Goal: Task Accomplishment & Management: Use online tool/utility

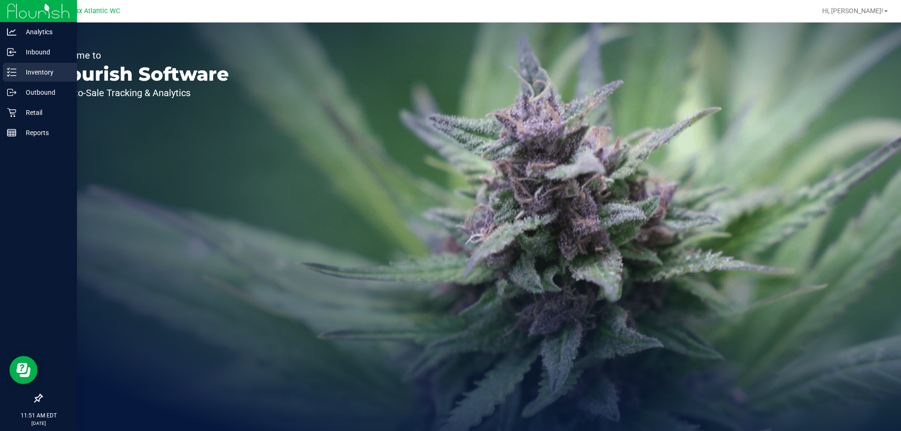
click at [6, 74] on div "Inventory" at bounding box center [40, 72] width 74 height 19
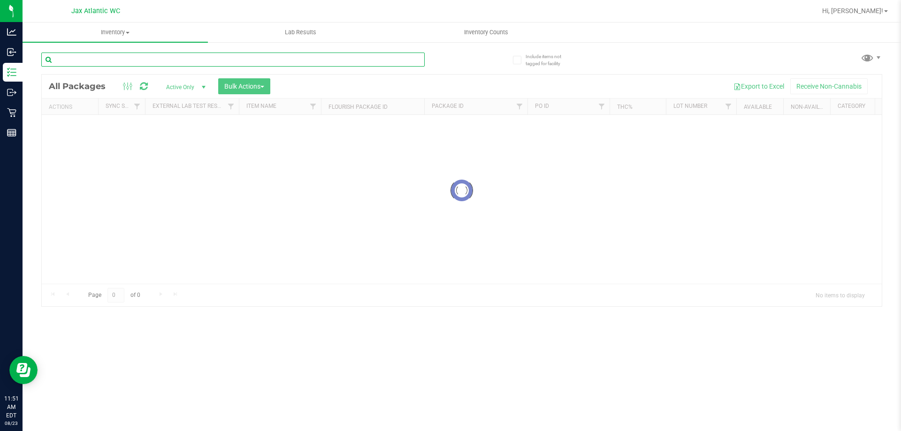
click at [104, 66] on input "text" at bounding box center [232, 60] width 383 height 14
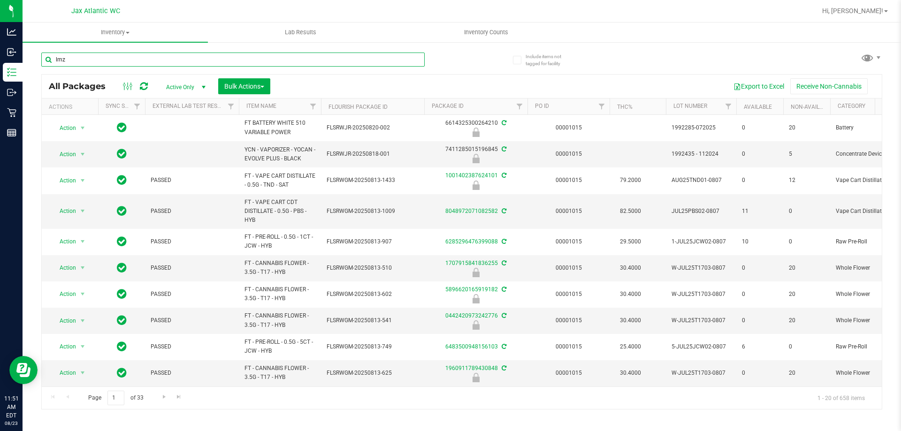
type input "lmz"
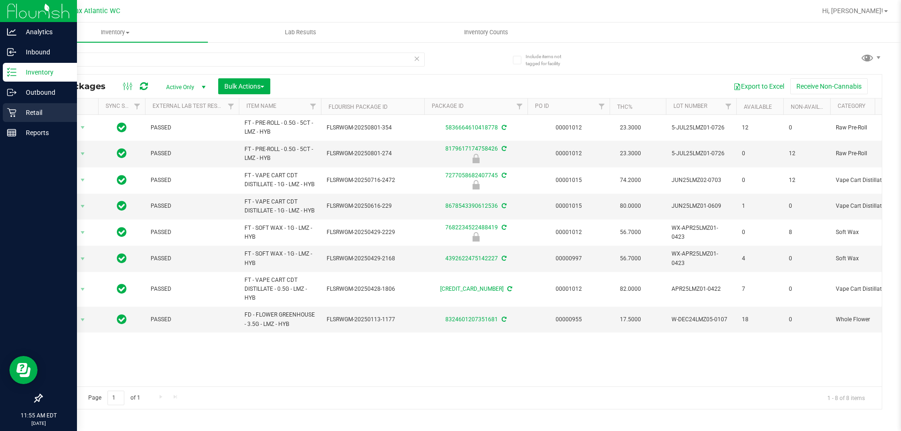
click at [15, 111] on icon at bounding box center [11, 112] width 9 height 9
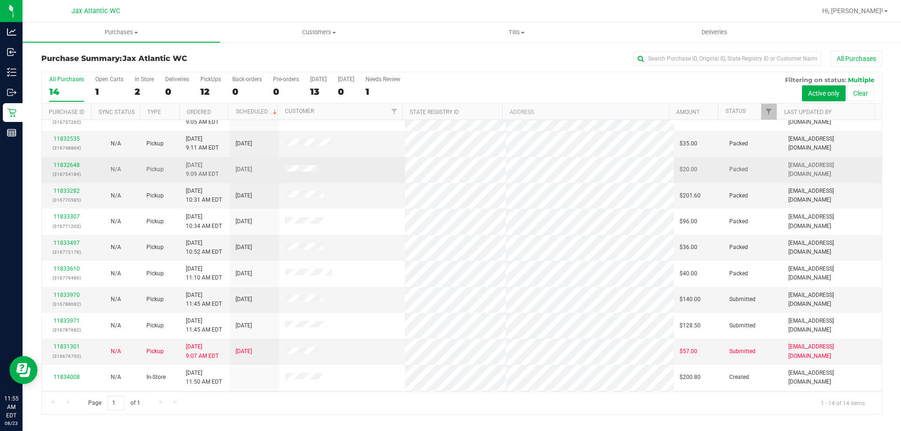
scroll to position [92, 0]
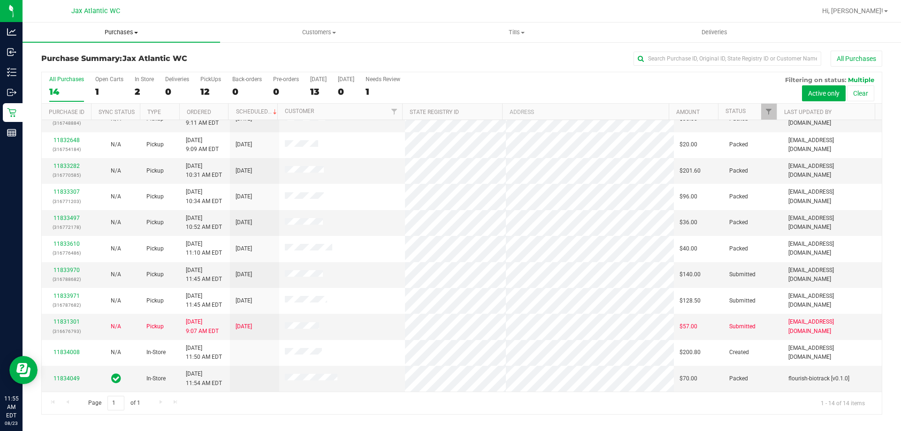
click at [110, 31] on span "Purchases" at bounding box center [122, 32] width 198 height 8
click at [75, 64] on span "Fulfillment" at bounding box center [52, 68] width 58 height 8
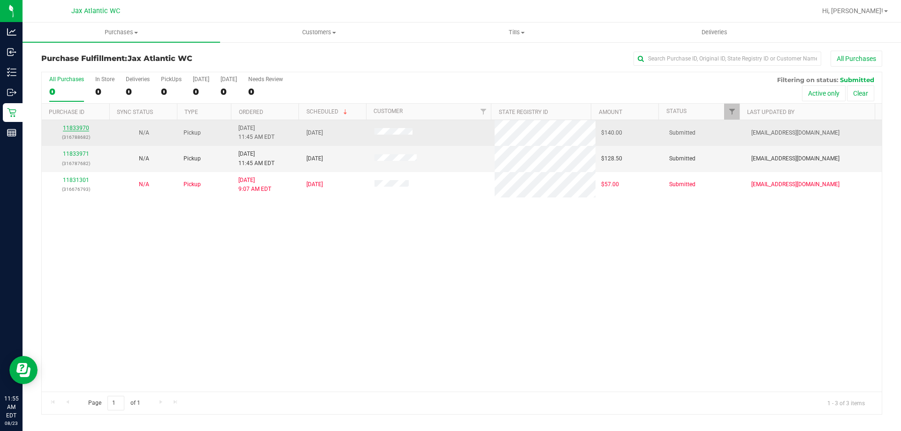
click at [78, 127] on link "11833970" at bounding box center [76, 128] width 26 height 7
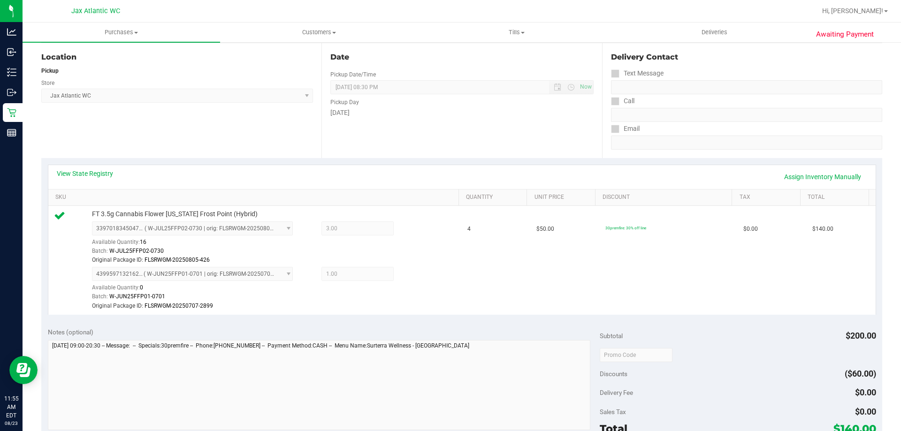
scroll to position [141, 0]
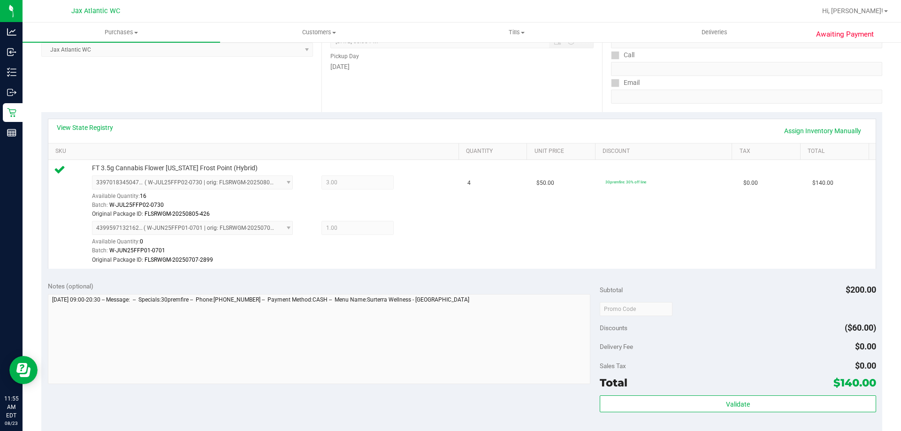
click at [757, 385] on div "Total $140.00" at bounding box center [738, 383] width 276 height 17
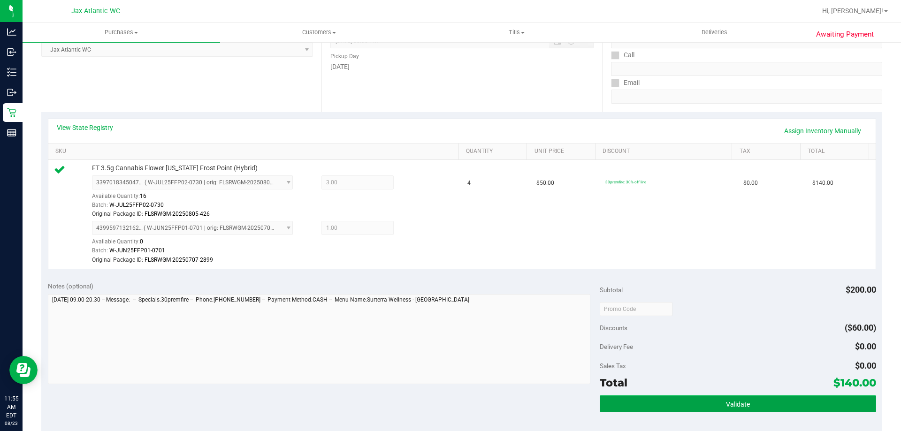
click at [753, 397] on button "Validate" at bounding box center [738, 404] width 276 height 17
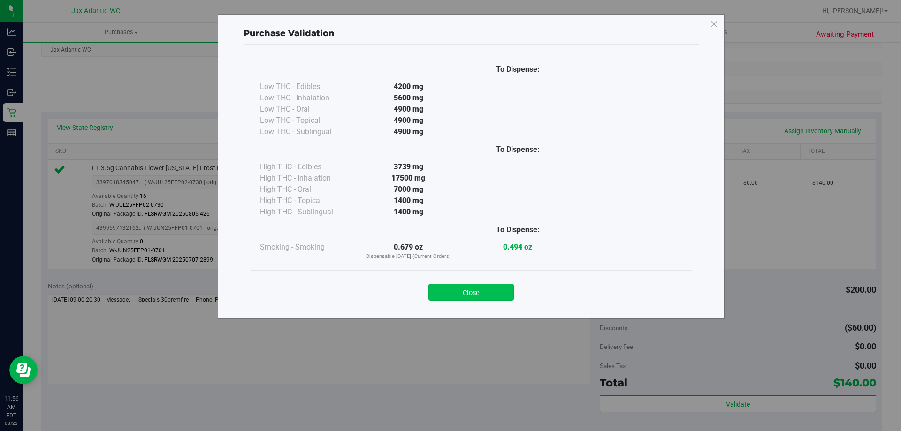
click at [505, 292] on button "Close" at bounding box center [470, 292] width 85 height 17
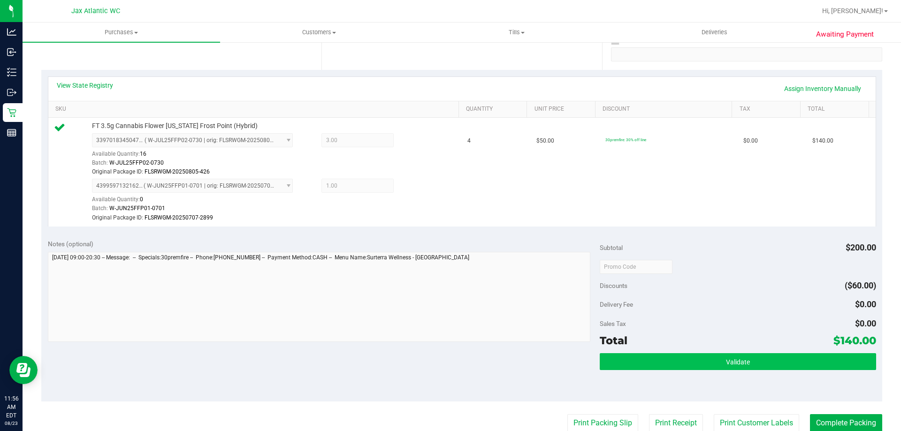
scroll to position [235, 0]
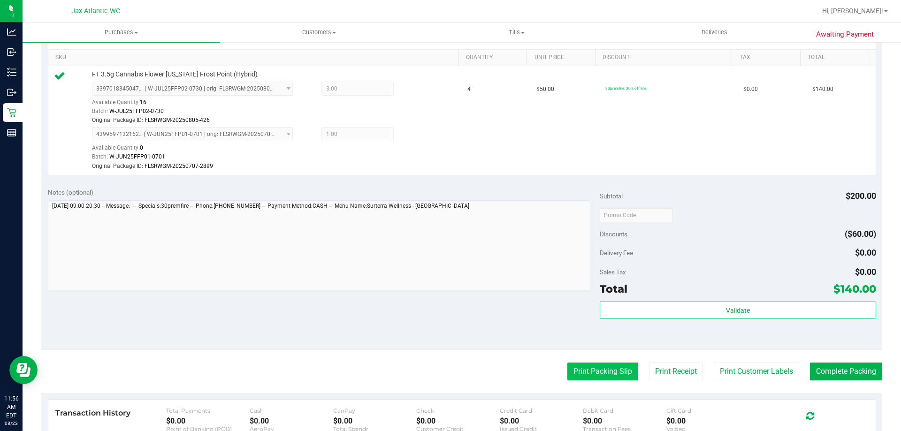
click at [611, 372] on button "Print Packing Slip" at bounding box center [602, 372] width 71 height 18
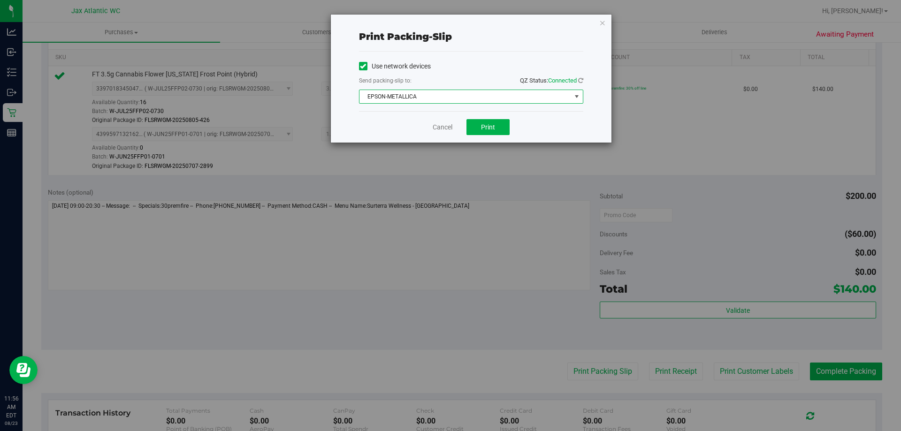
click at [437, 99] on span "EPSON-METALLICA" at bounding box center [465, 96] width 212 height 13
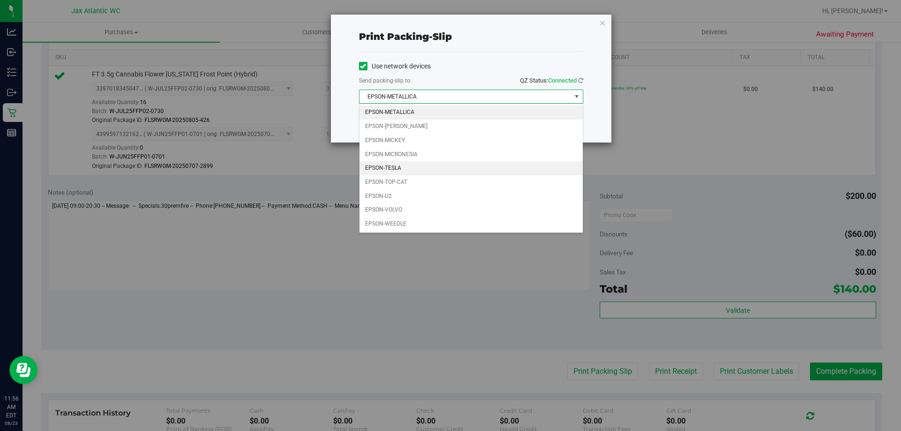
click at [411, 166] on li "EPSON-TESLA" at bounding box center [470, 168] width 223 height 14
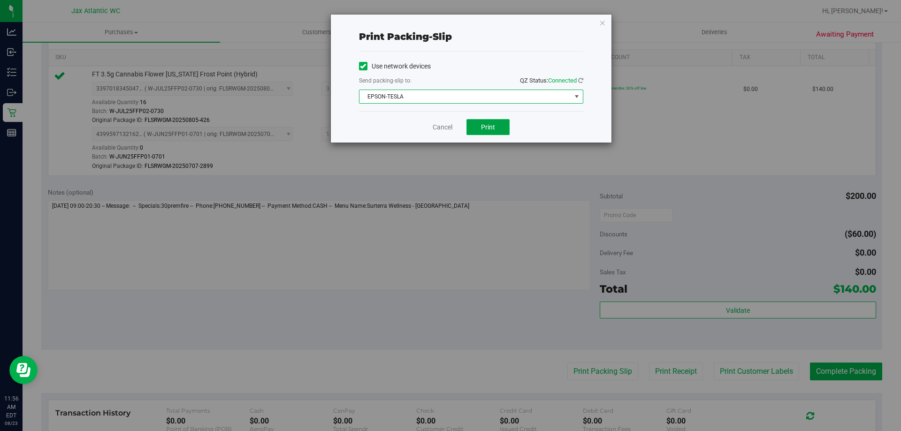
click at [481, 125] on span "Print" at bounding box center [488, 127] width 14 height 8
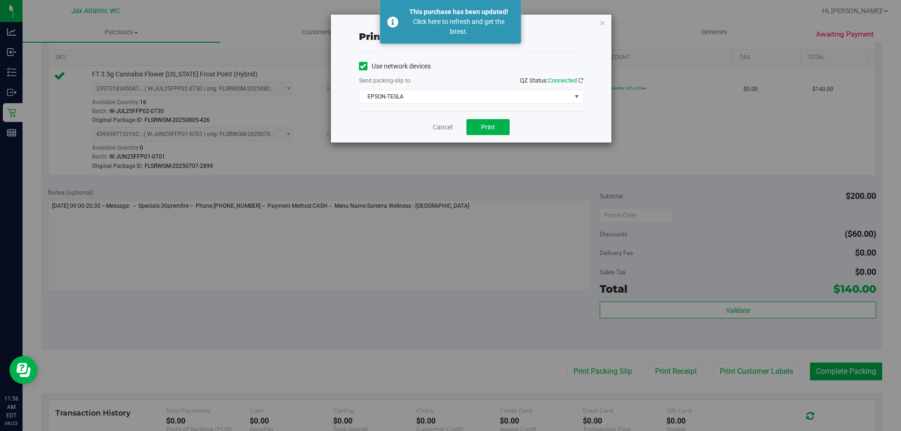
click at [433, 121] on div "Cancel Print" at bounding box center [471, 126] width 224 height 31
click at [436, 124] on link "Cancel" at bounding box center [443, 127] width 20 height 10
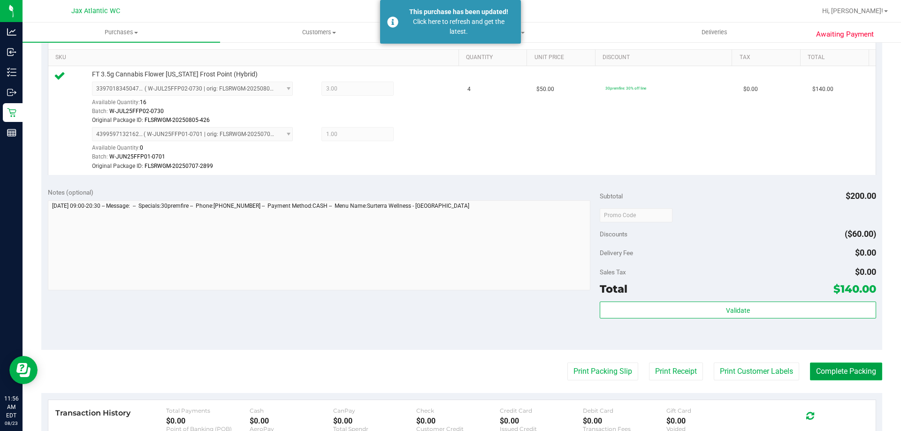
click at [819, 368] on button "Complete Packing" at bounding box center [846, 372] width 72 height 18
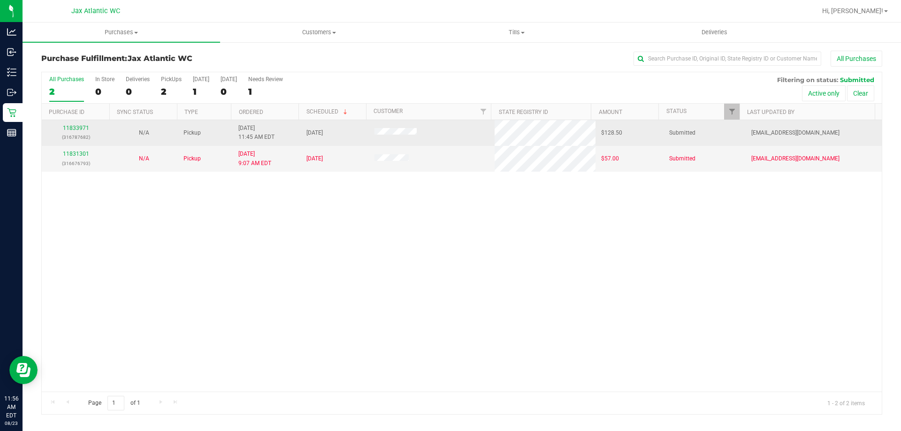
click at [74, 131] on div "11833971 (316787682)" at bounding box center [75, 133] width 57 height 18
click at [80, 125] on link "11833971" at bounding box center [76, 128] width 26 height 7
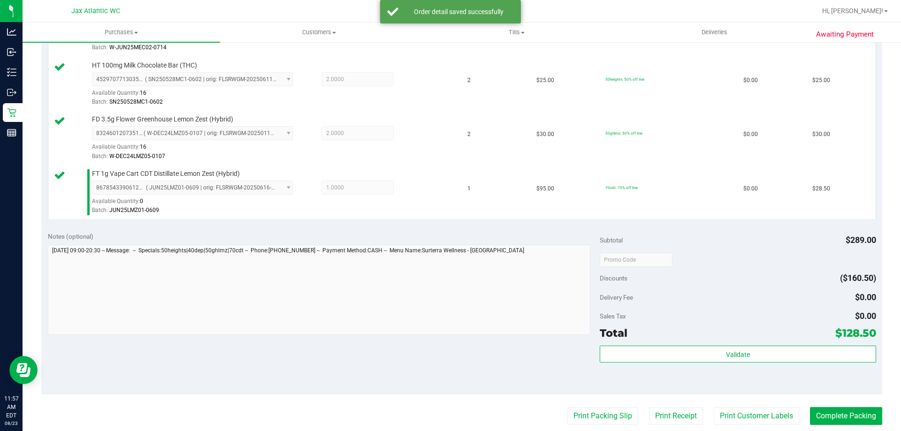
scroll to position [422, 0]
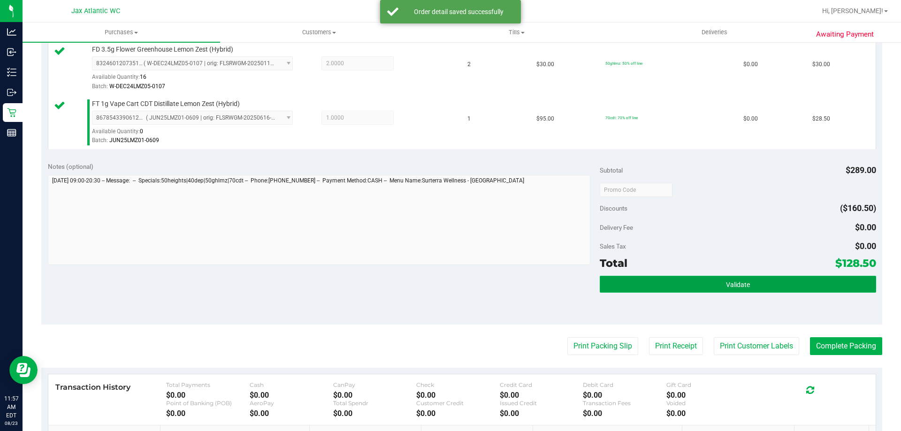
click at [732, 291] on button "Validate" at bounding box center [738, 284] width 276 height 17
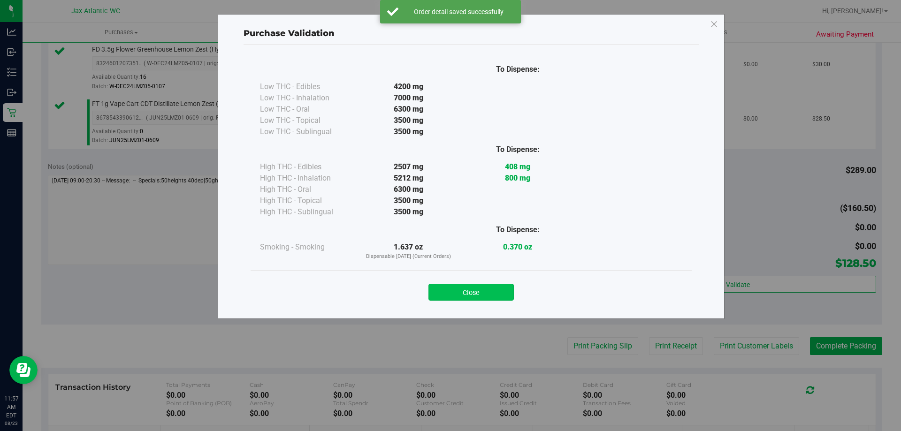
click at [461, 298] on button "Close" at bounding box center [470, 292] width 85 height 17
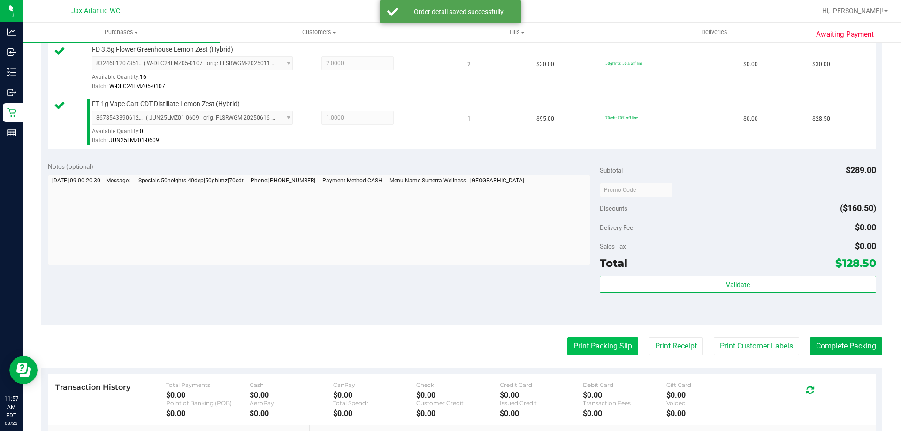
click at [581, 347] on button "Print Packing Slip" at bounding box center [602, 346] width 71 height 18
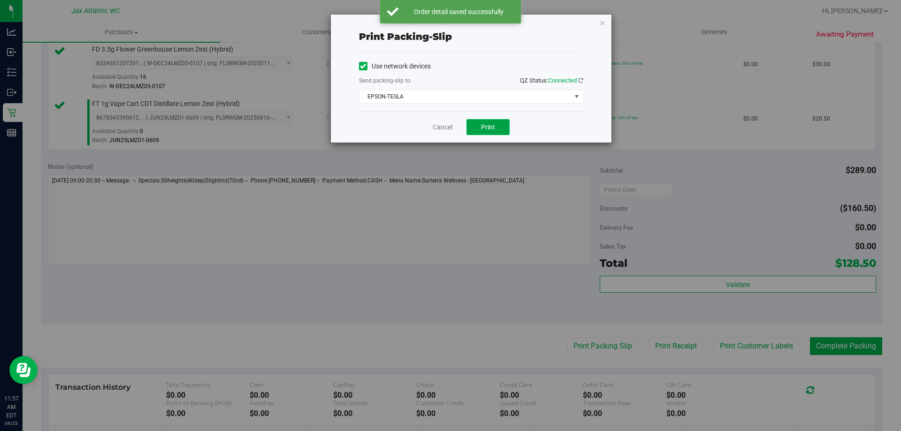
click at [474, 133] on button "Print" at bounding box center [487, 127] width 43 height 16
click at [447, 124] on link "Cancel" at bounding box center [443, 127] width 20 height 10
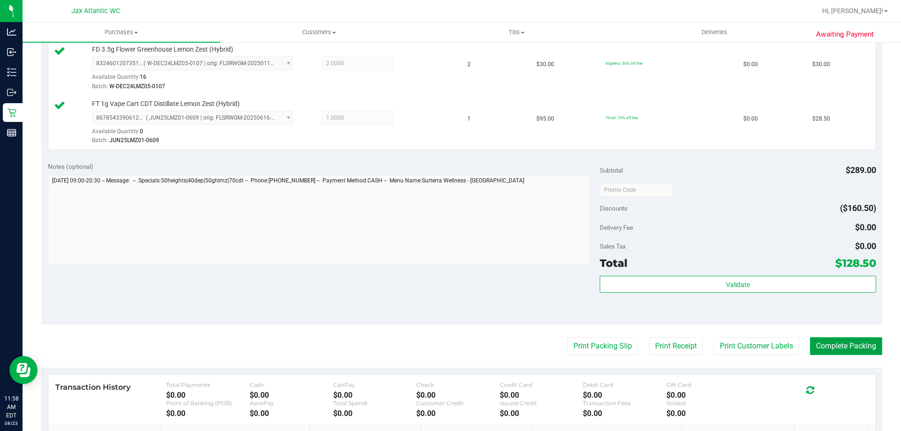
click at [823, 344] on button "Complete Packing" at bounding box center [846, 346] width 72 height 18
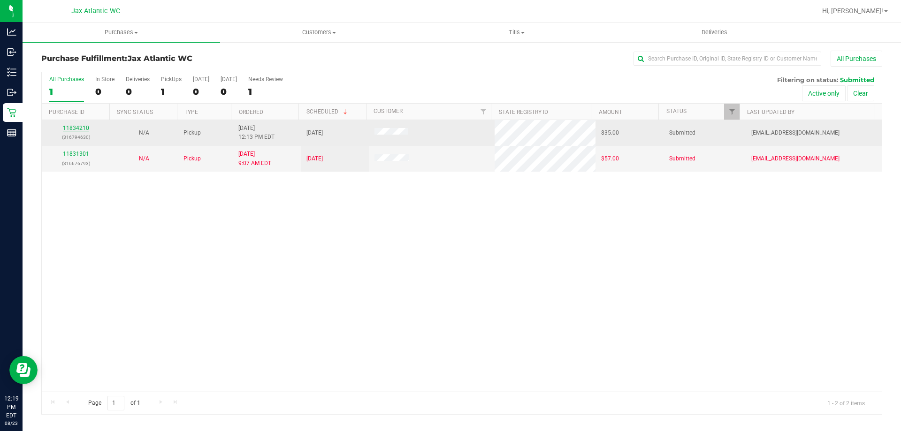
click at [82, 129] on link "11834210" at bounding box center [76, 128] width 26 height 7
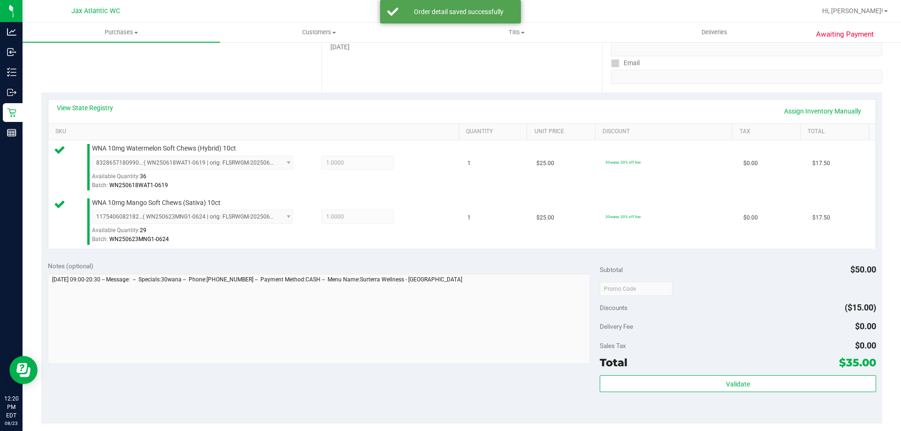
scroll to position [282, 0]
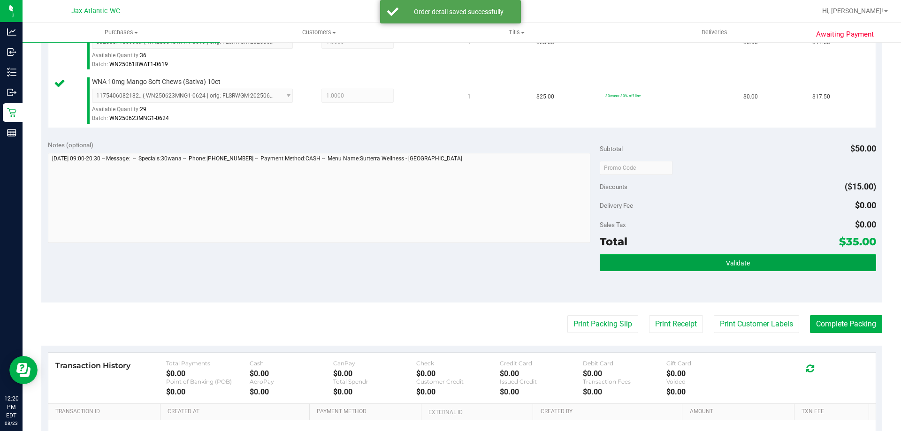
drag, startPoint x: 704, startPoint y: 267, endPoint x: 699, endPoint y: 268, distance: 4.8
click at [703, 268] on button "Validate" at bounding box center [738, 262] width 276 height 17
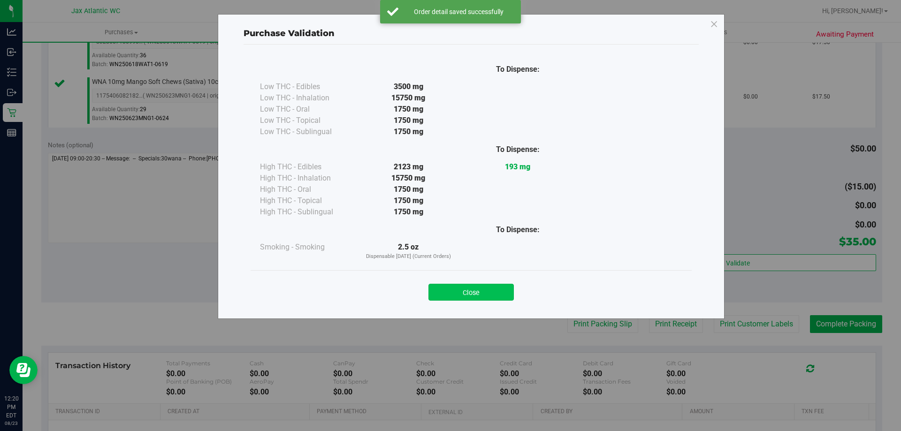
click at [498, 293] on button "Close" at bounding box center [470, 292] width 85 height 17
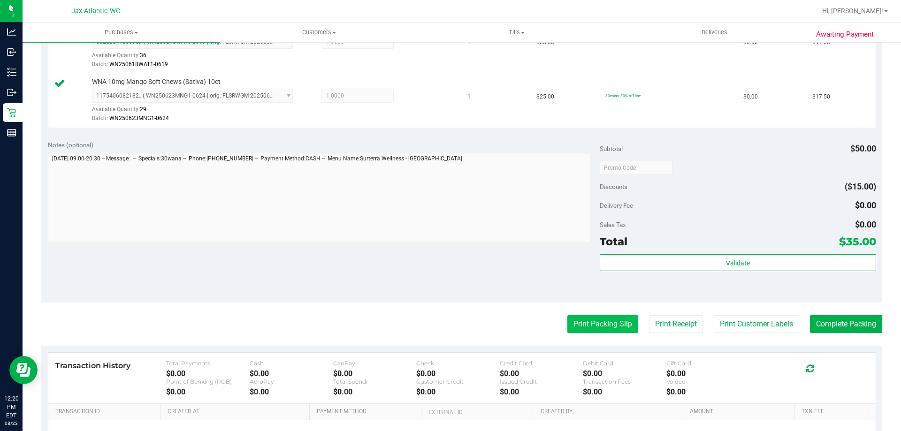
click at [604, 329] on button "Print Packing Slip" at bounding box center [602, 324] width 71 height 18
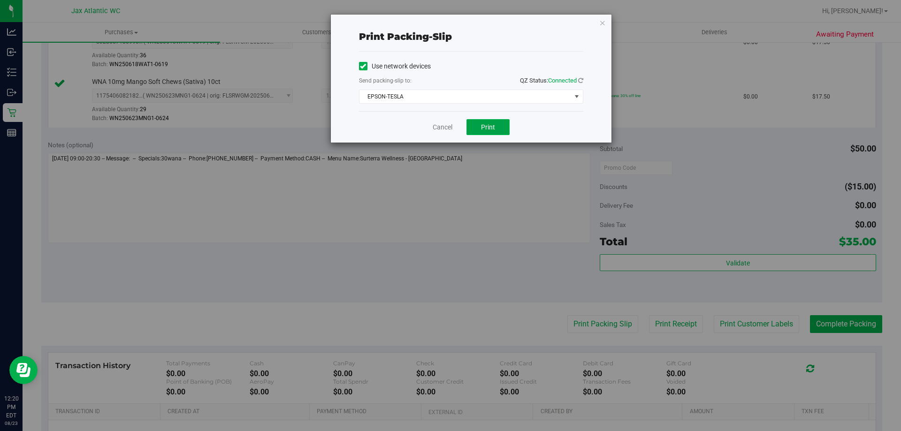
click at [501, 134] on button "Print" at bounding box center [487, 127] width 43 height 16
click at [440, 125] on link "Cancel" at bounding box center [443, 127] width 20 height 10
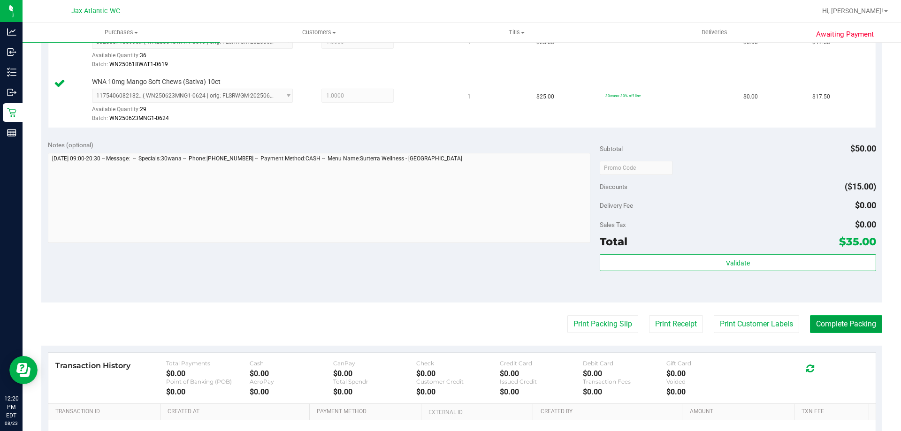
click at [834, 323] on button "Complete Packing" at bounding box center [846, 324] width 72 height 18
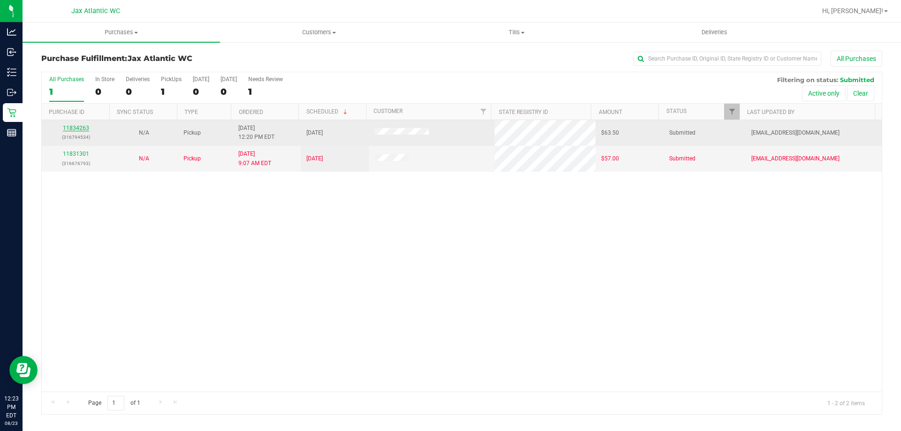
click at [71, 130] on link "11834263" at bounding box center [76, 128] width 26 height 7
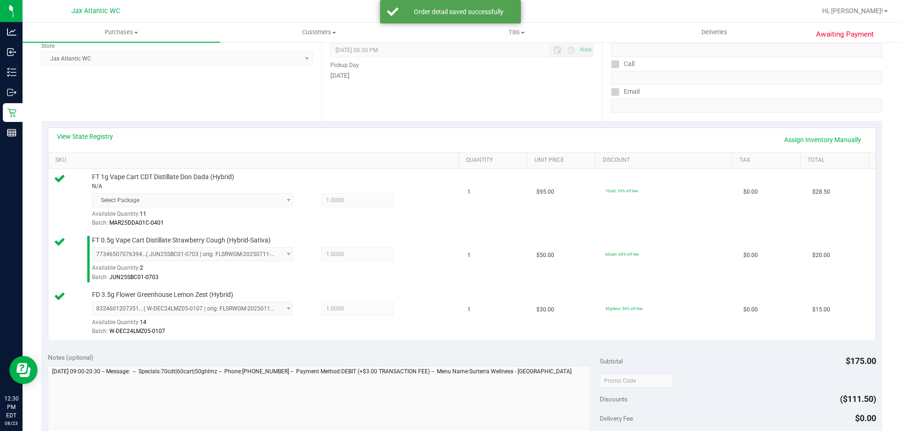
scroll to position [282, 0]
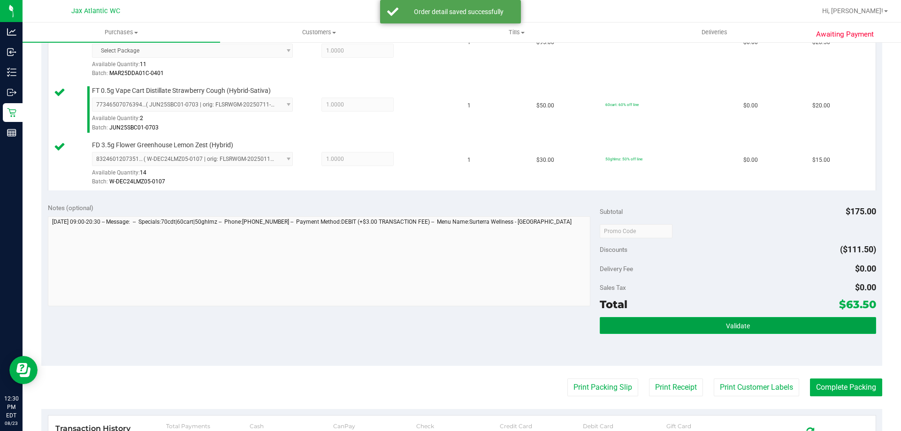
click at [695, 321] on button "Validate" at bounding box center [738, 325] width 276 height 17
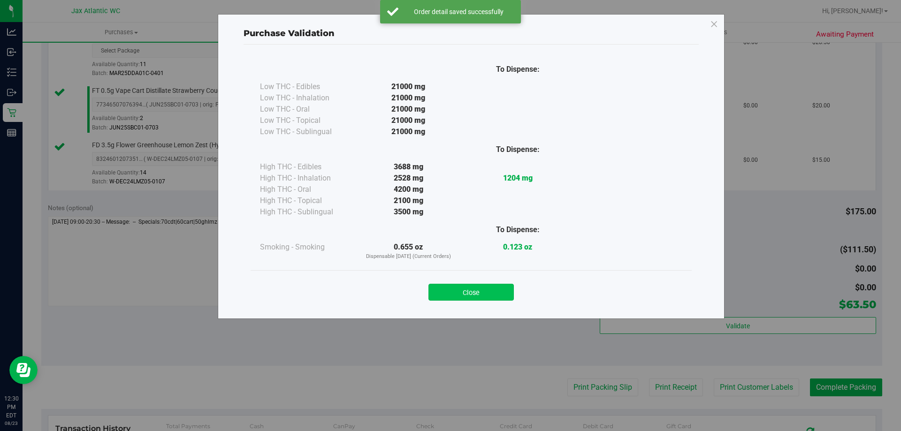
click at [469, 286] on button "Close" at bounding box center [470, 292] width 85 height 17
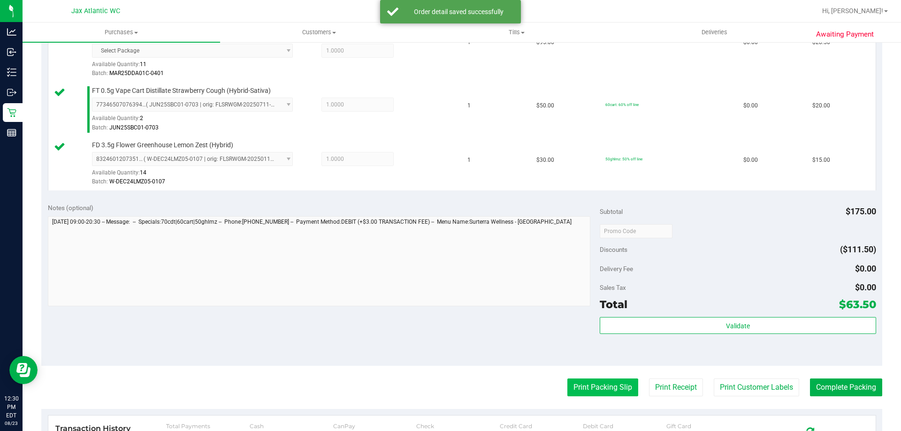
click at [592, 383] on button "Print Packing Slip" at bounding box center [602, 388] width 71 height 18
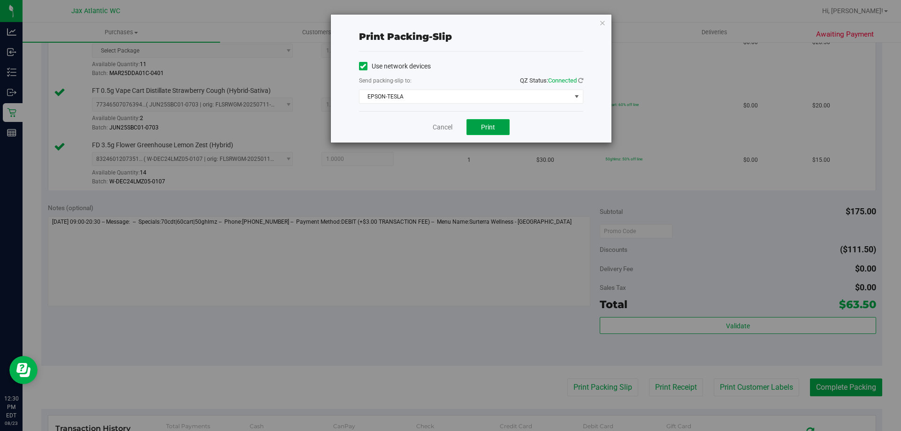
click at [495, 127] on span "Print" at bounding box center [488, 127] width 14 height 8
click at [444, 129] on link "Cancel" at bounding box center [443, 127] width 20 height 10
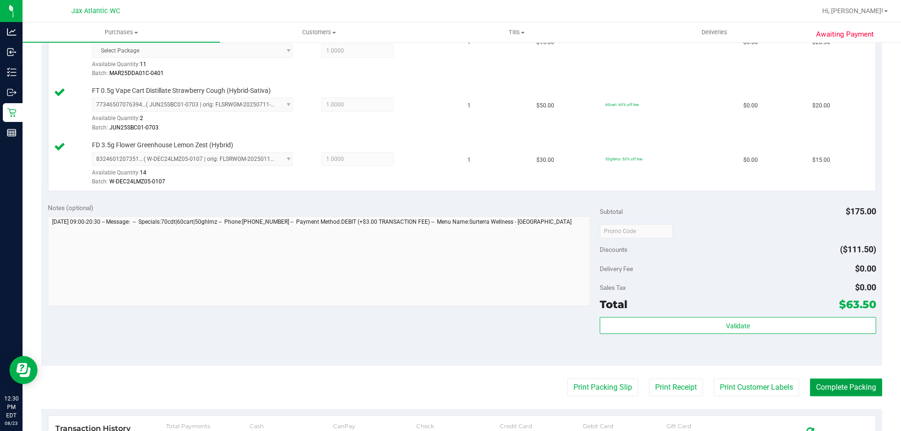
click at [843, 389] on button "Complete Packing" at bounding box center [846, 388] width 72 height 18
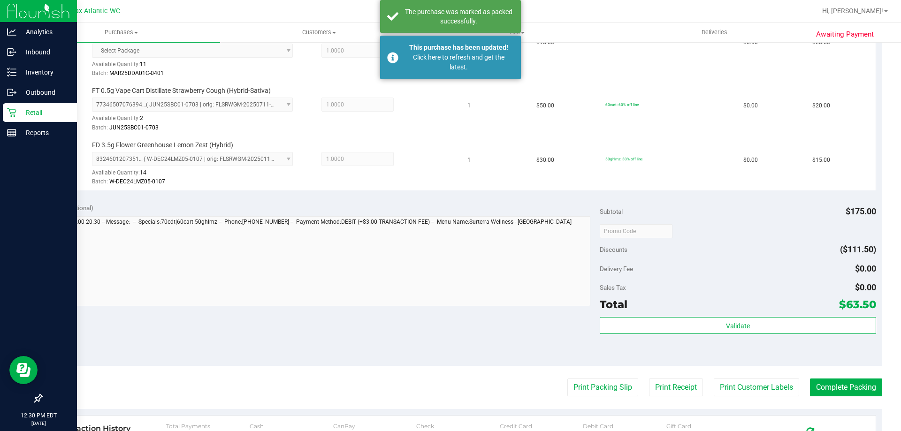
click at [38, 116] on p "Retail" at bounding box center [44, 112] width 56 height 11
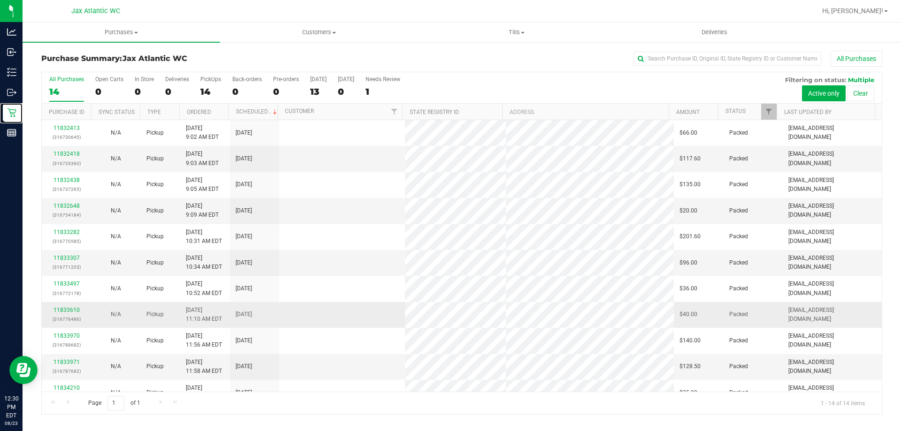
scroll to position [92, 0]
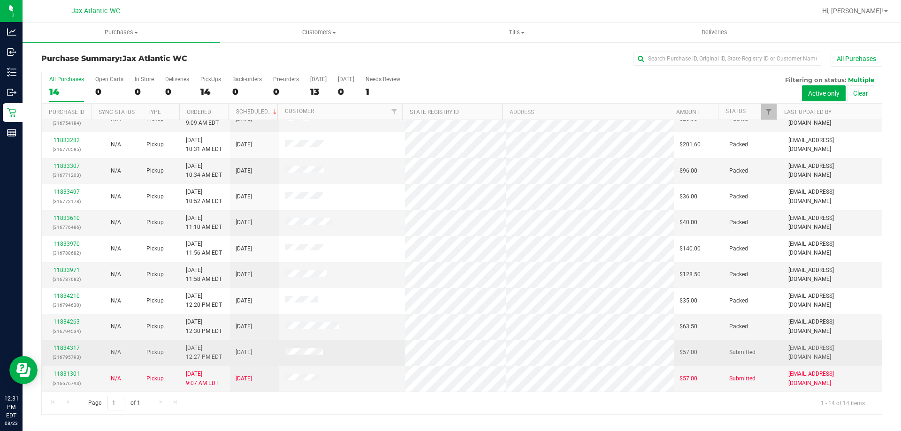
click at [76, 347] on link "11834317" at bounding box center [67, 348] width 26 height 7
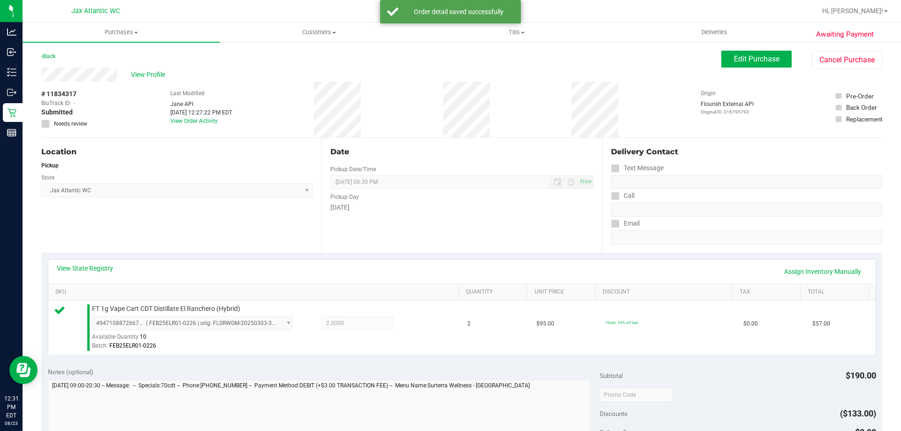
scroll to position [188, 0]
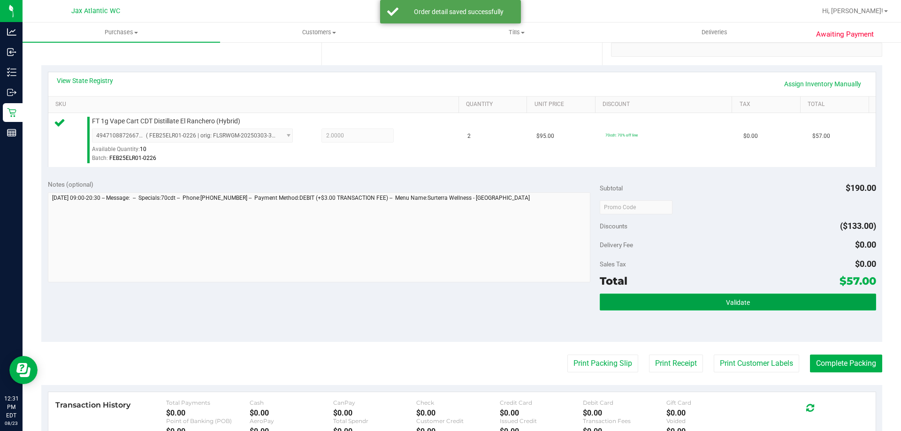
click at [718, 299] on button "Validate" at bounding box center [738, 302] width 276 height 17
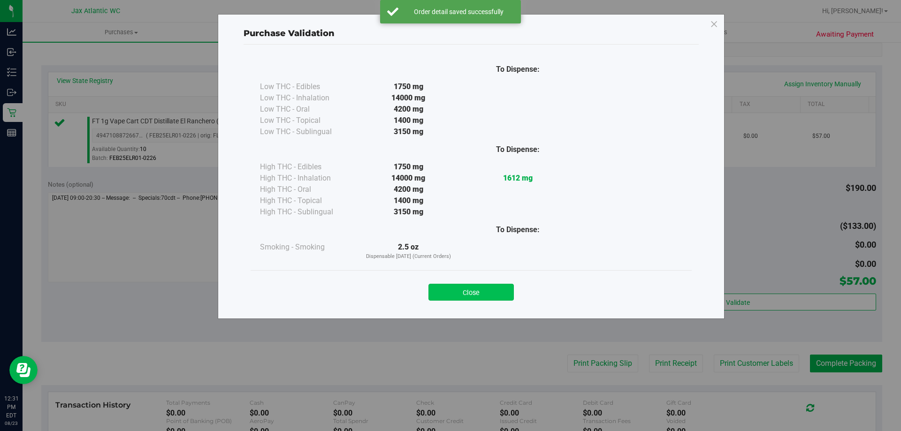
click at [463, 289] on button "Close" at bounding box center [470, 292] width 85 height 17
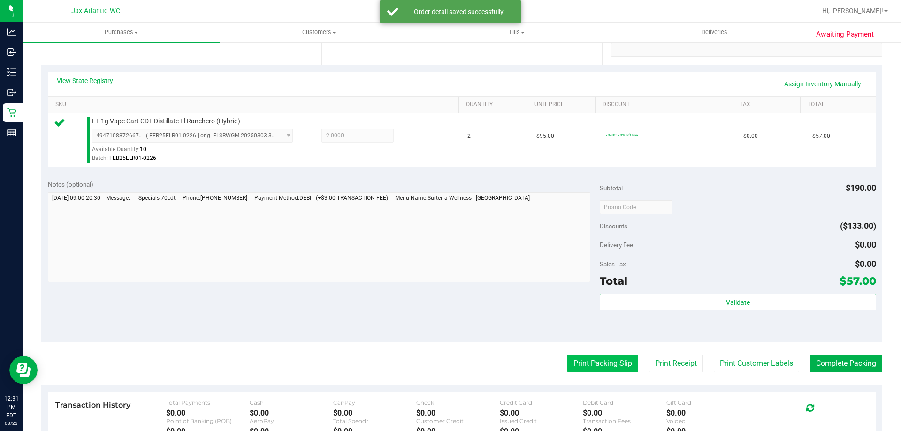
click at [595, 361] on button "Print Packing Slip" at bounding box center [602, 364] width 71 height 18
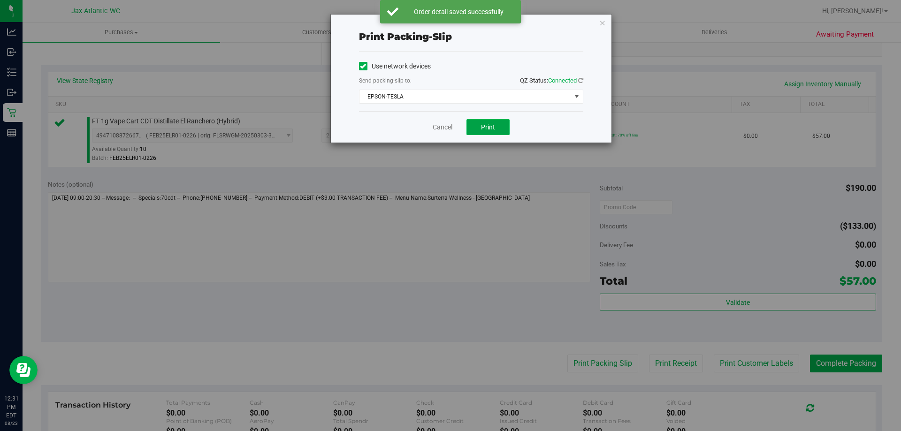
click at [478, 125] on button "Print" at bounding box center [487, 127] width 43 height 16
click at [452, 126] on link "Cancel" at bounding box center [443, 127] width 20 height 10
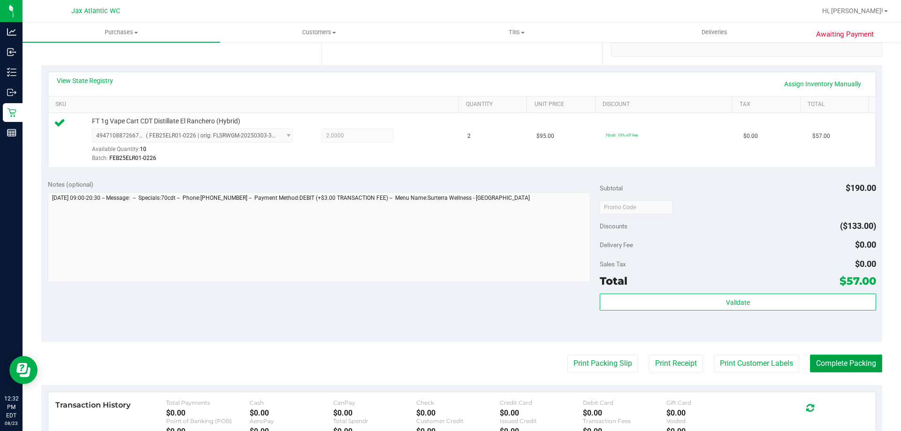
click at [826, 363] on button "Complete Packing" at bounding box center [846, 364] width 72 height 18
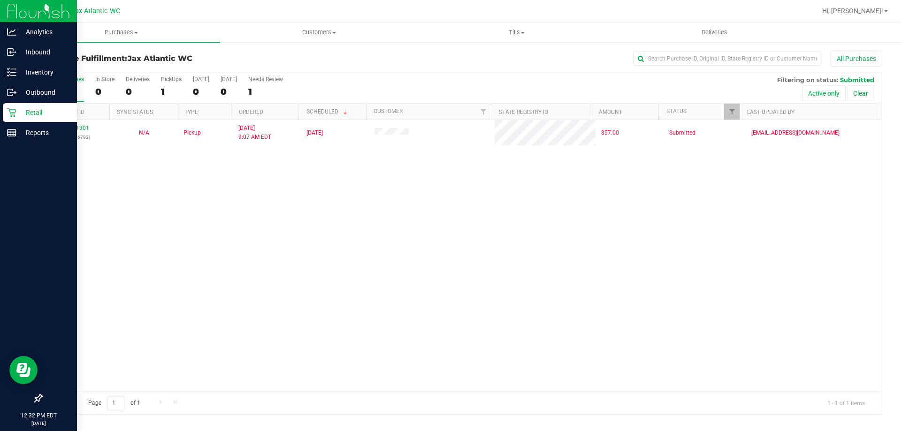
click at [13, 114] on icon at bounding box center [11, 112] width 9 height 9
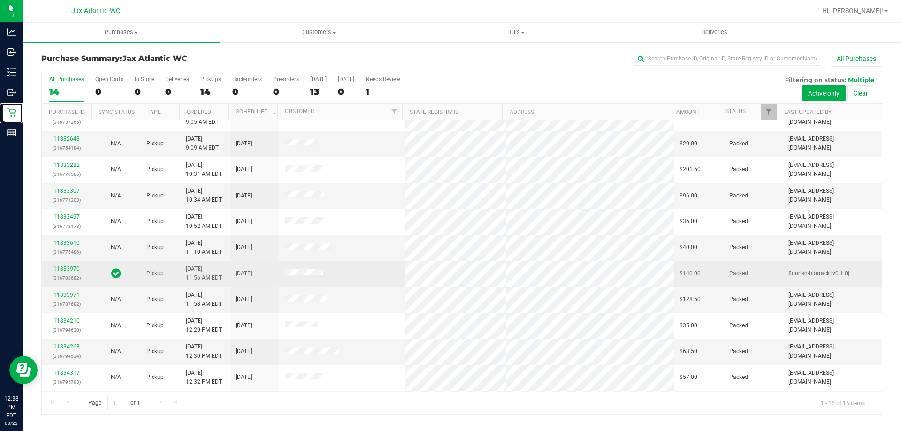
scroll to position [118, 0]
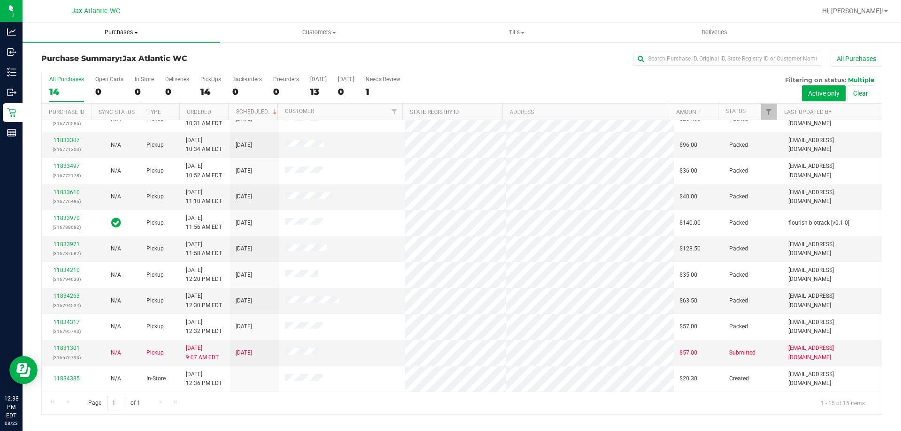
click at [127, 32] on span "Purchases" at bounding box center [122, 32] width 198 height 8
click at [80, 66] on li "Fulfillment" at bounding box center [122, 67] width 198 height 11
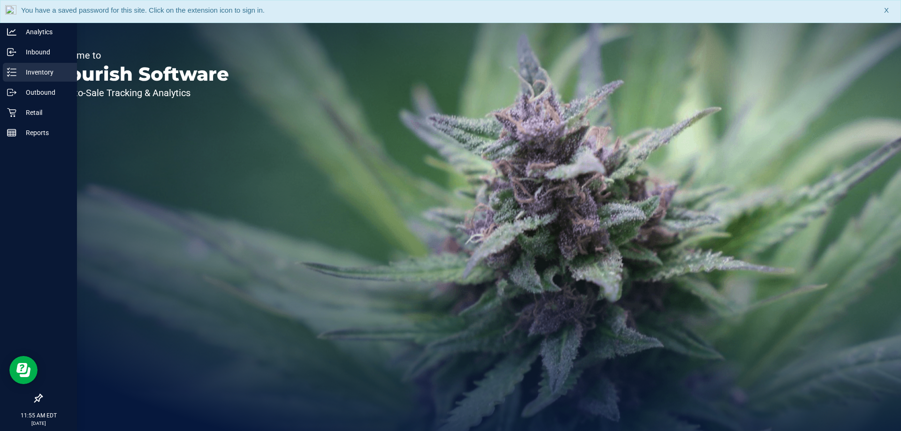
click at [15, 71] on icon at bounding box center [11, 72] width 9 height 9
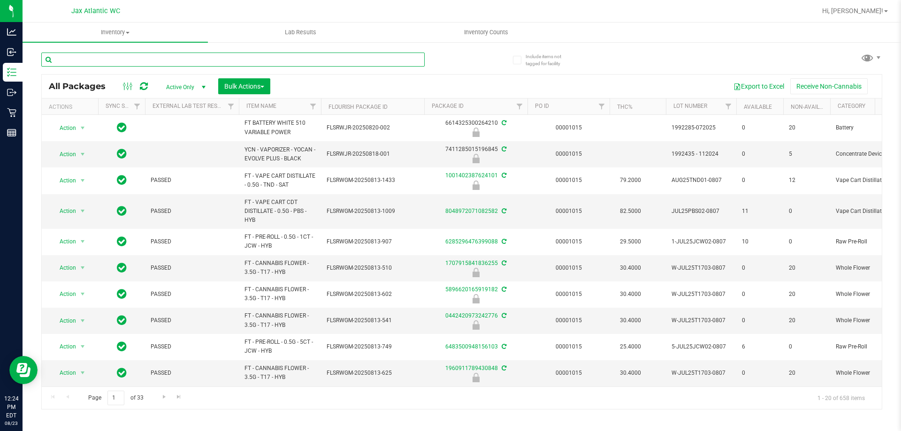
click at [196, 61] on input "text" at bounding box center [232, 60] width 383 height 14
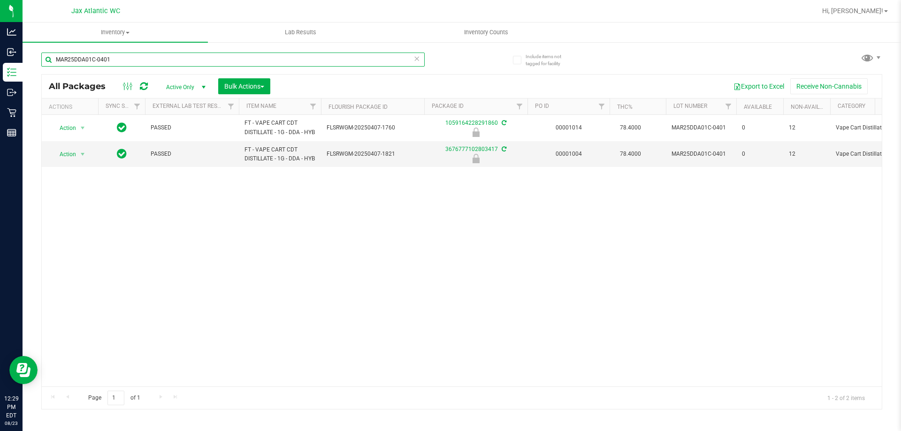
type input "MAR25DDA01C-0401"
